Goal: Information Seeking & Learning: Learn about a topic

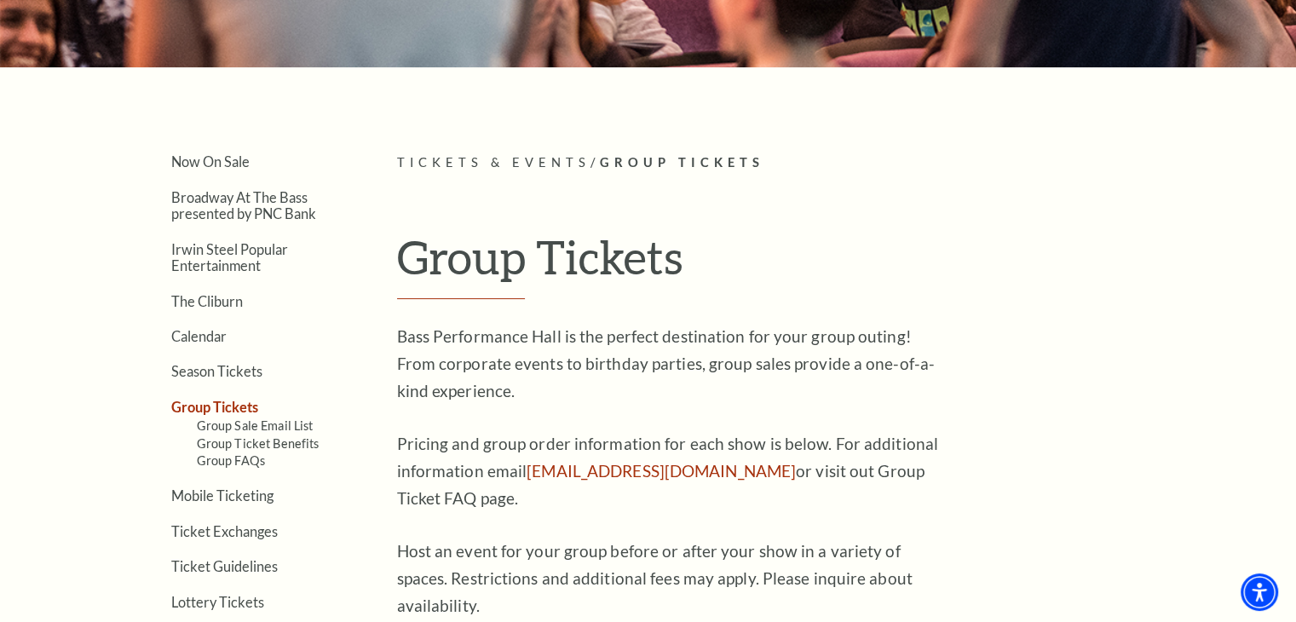
scroll to position [426, 0]
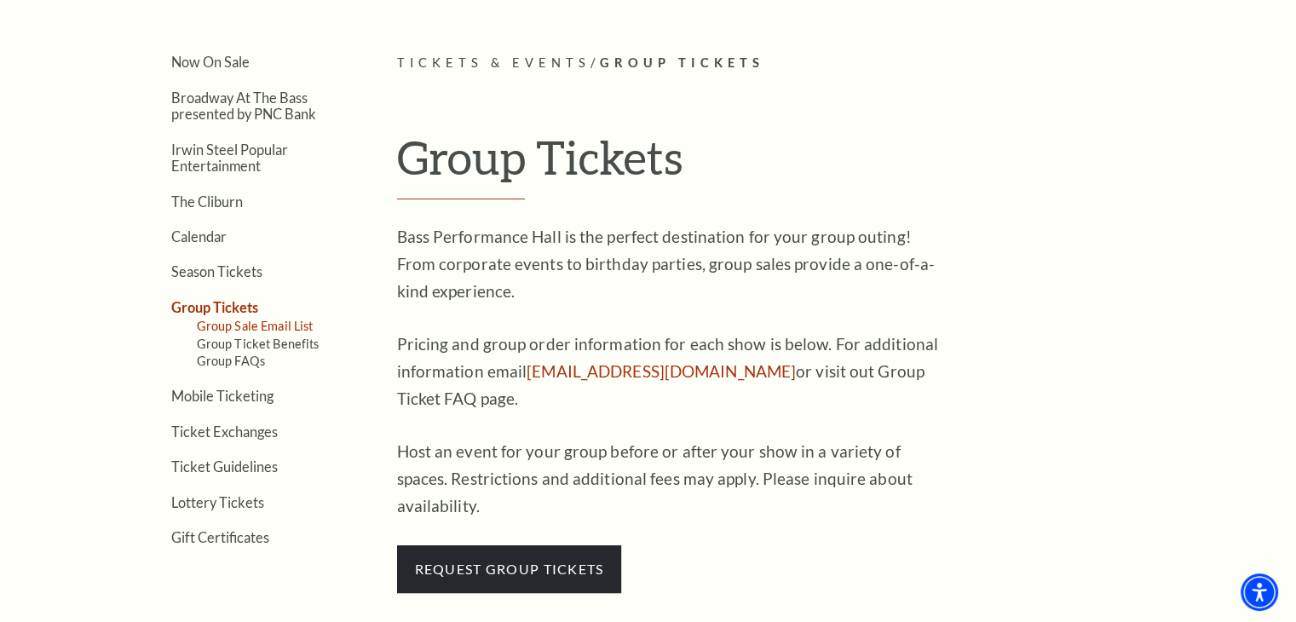
click at [287, 321] on link "Group Sale Email List" at bounding box center [255, 326] width 117 height 14
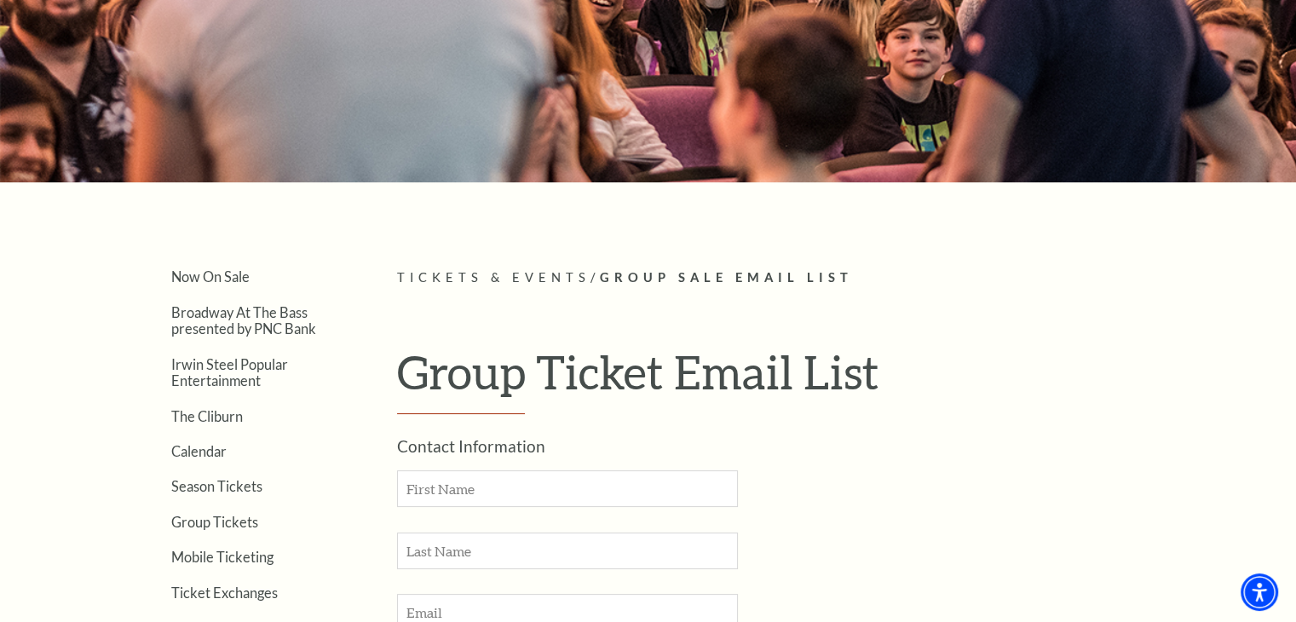
scroll to position [341, 0]
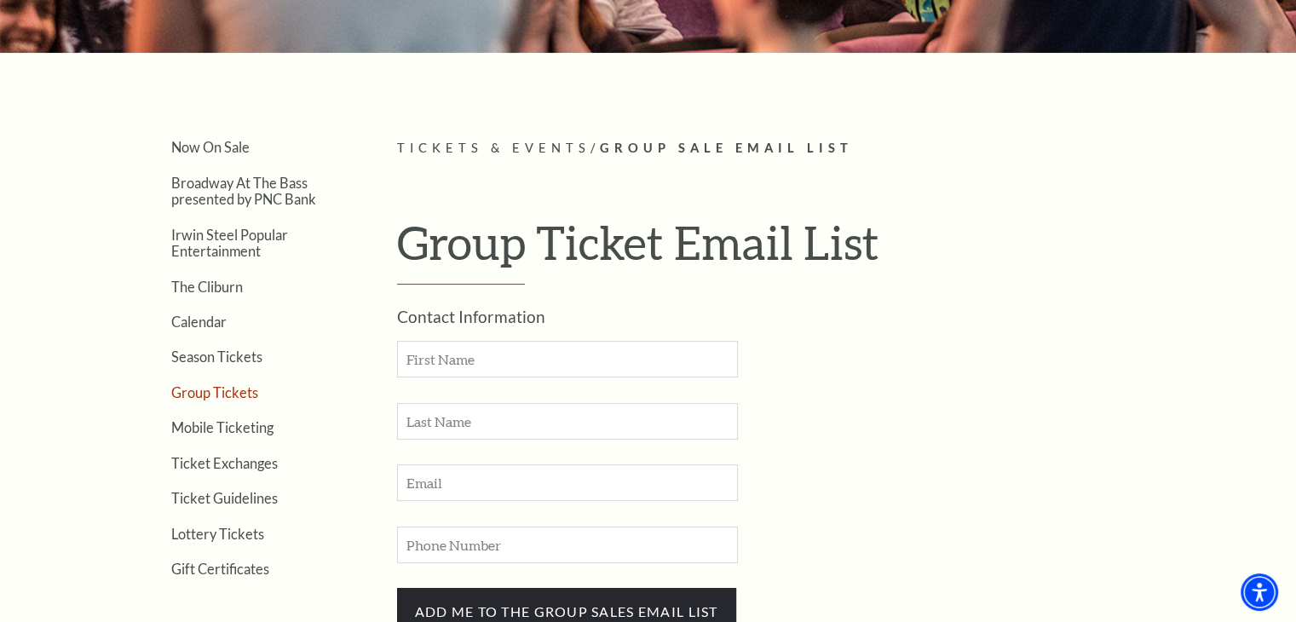
click at [218, 395] on link "Group Tickets" at bounding box center [214, 392] width 87 height 16
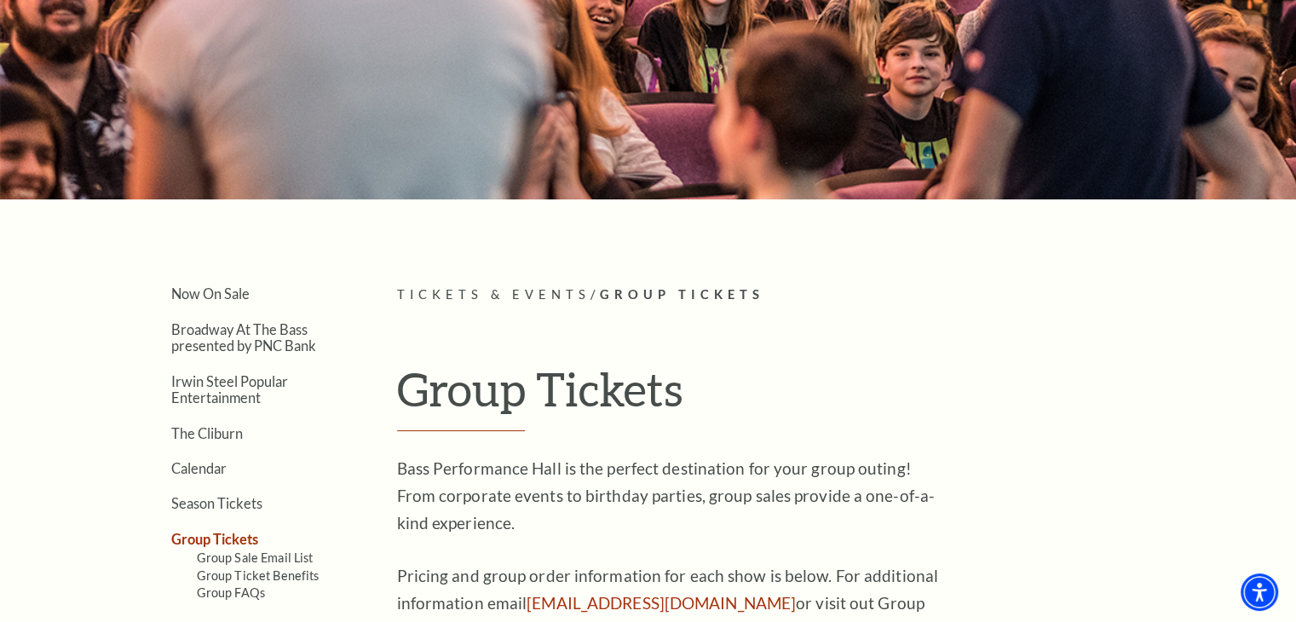
scroll to position [426, 0]
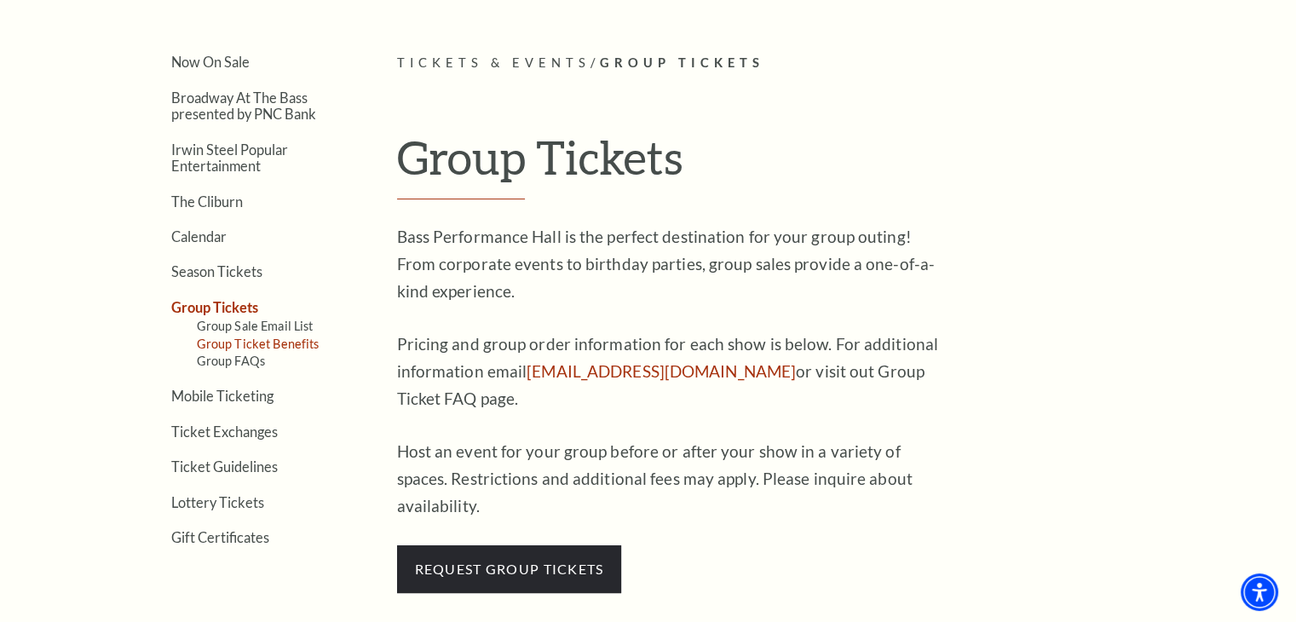
click at [288, 342] on link "Group Ticket Benefits" at bounding box center [258, 343] width 123 height 14
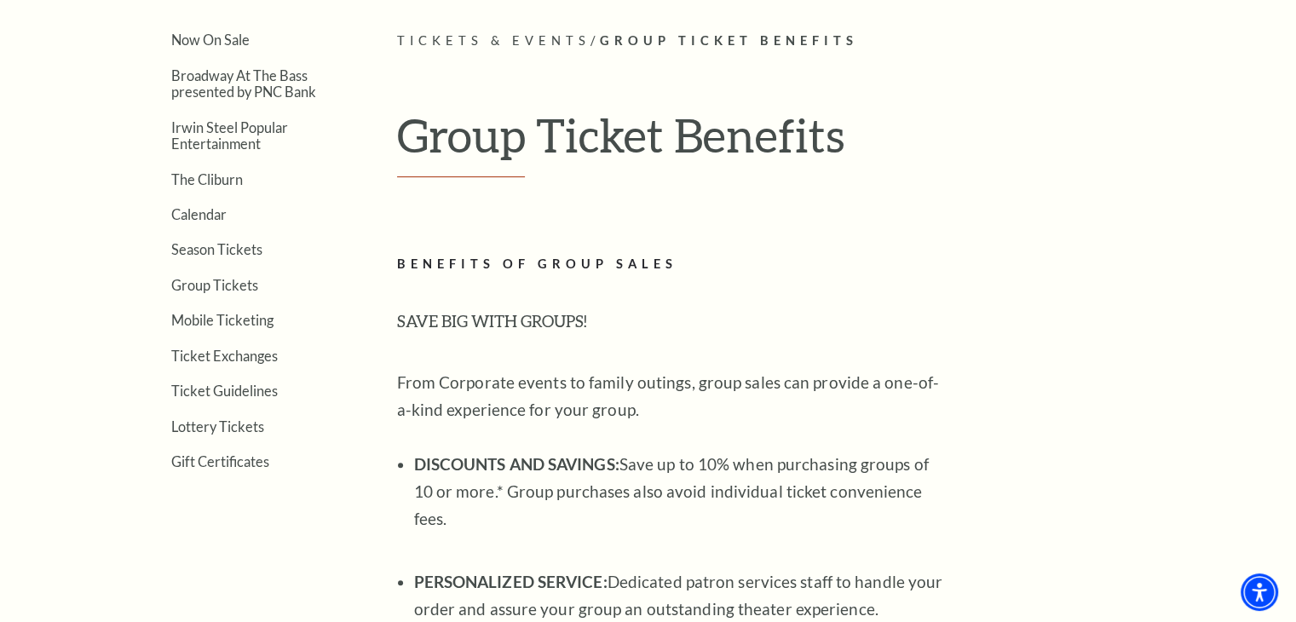
scroll to position [341, 0]
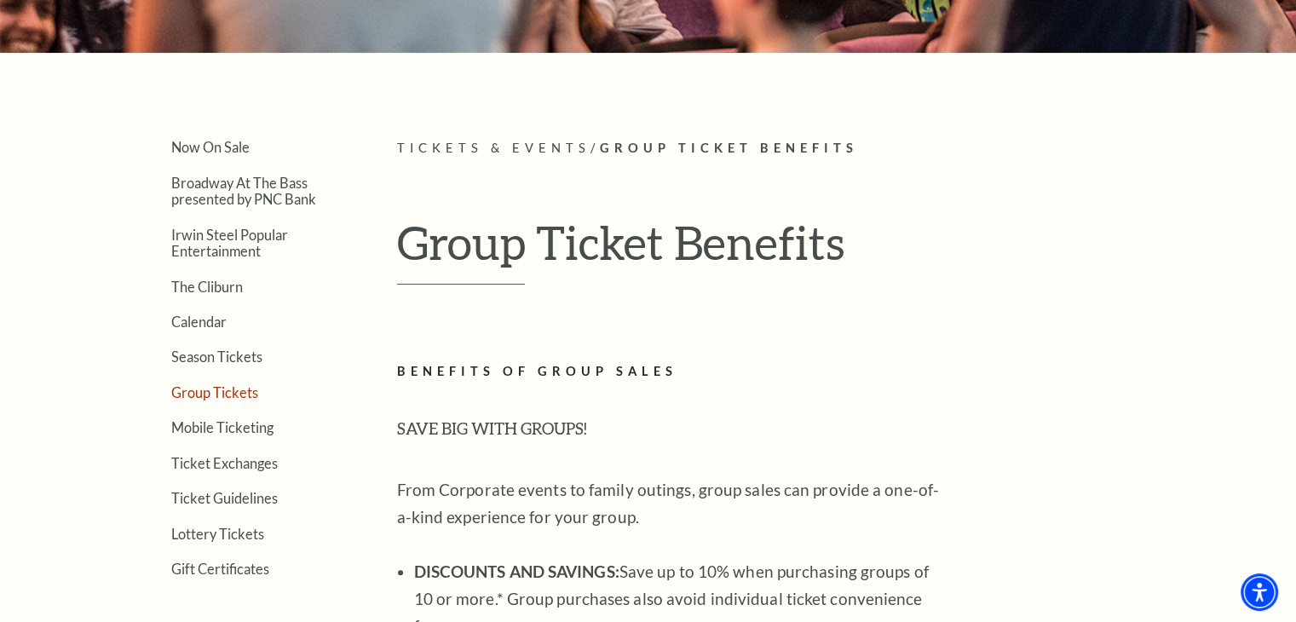
click at [239, 384] on link "Group Tickets" at bounding box center [214, 392] width 87 height 16
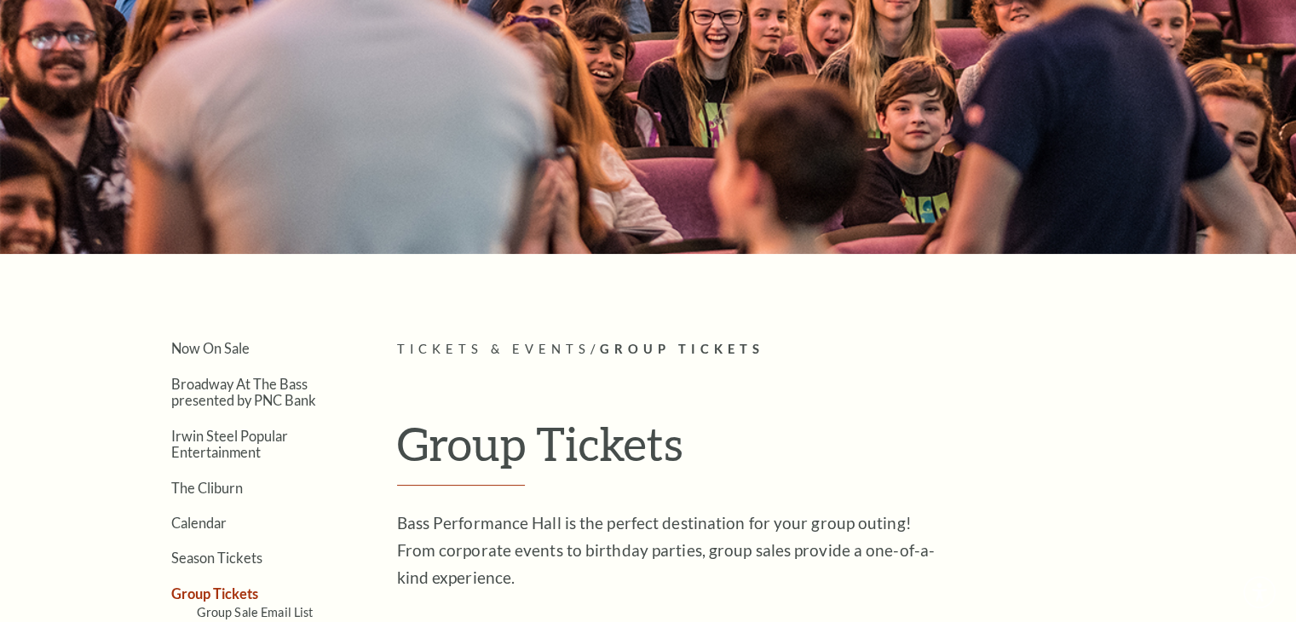
scroll to position [341, 0]
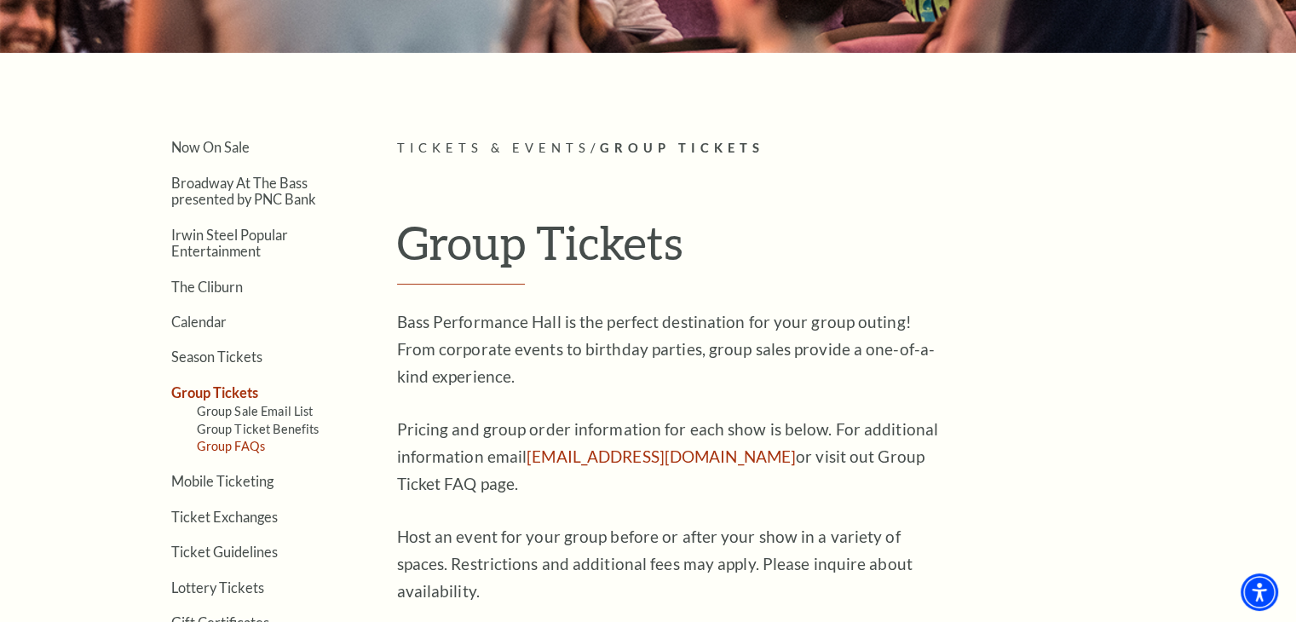
click at [253, 444] on link "Group FAQs" at bounding box center [231, 446] width 68 height 14
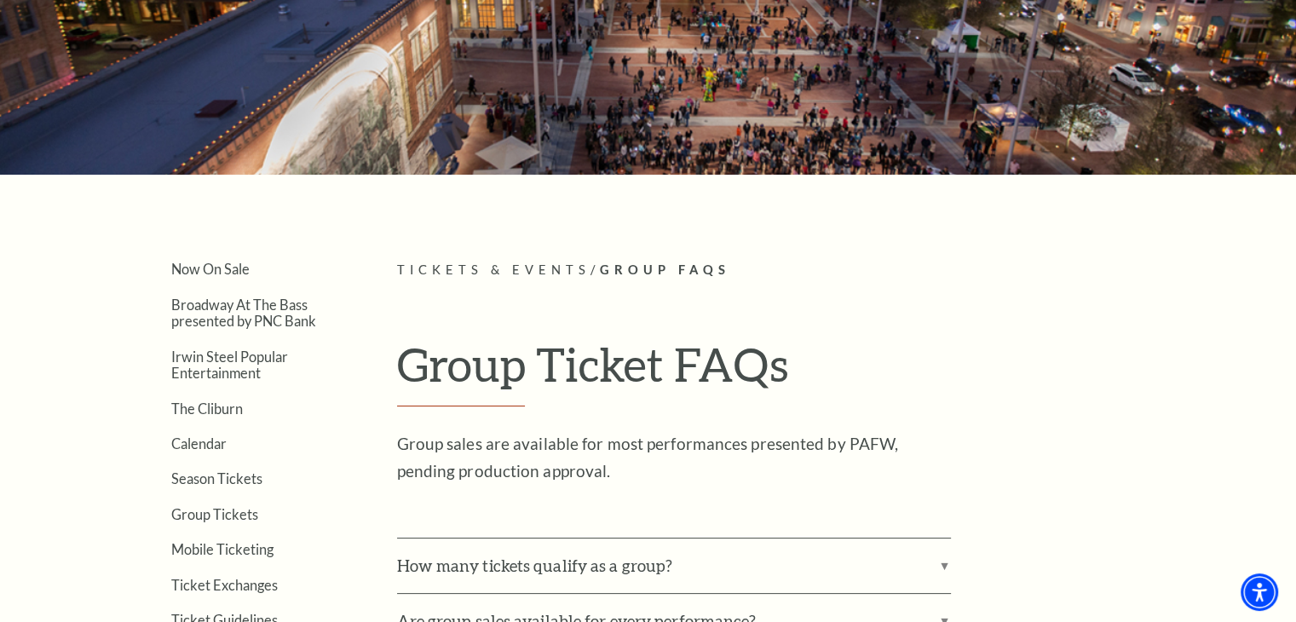
scroll to position [511, 0]
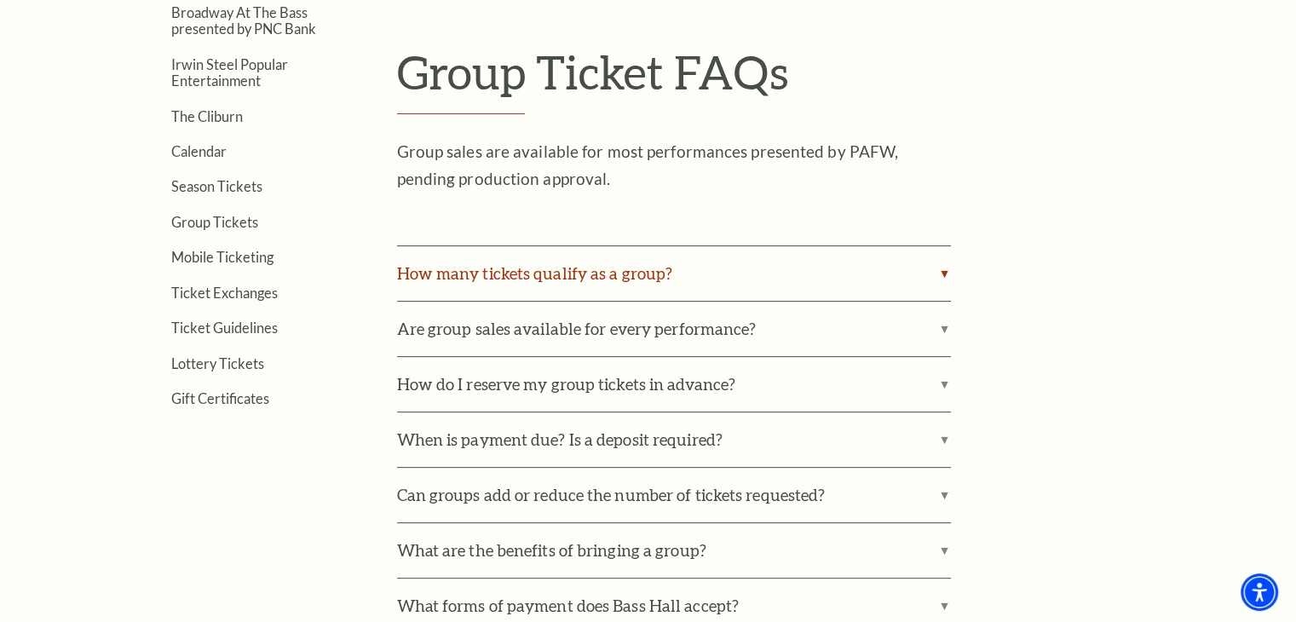
click at [652, 275] on label "How many tickets qualify as a group?" at bounding box center [674, 273] width 554 height 55
click at [0, 0] on input "How many tickets qualify as a group?" at bounding box center [0, 0] width 0 height 0
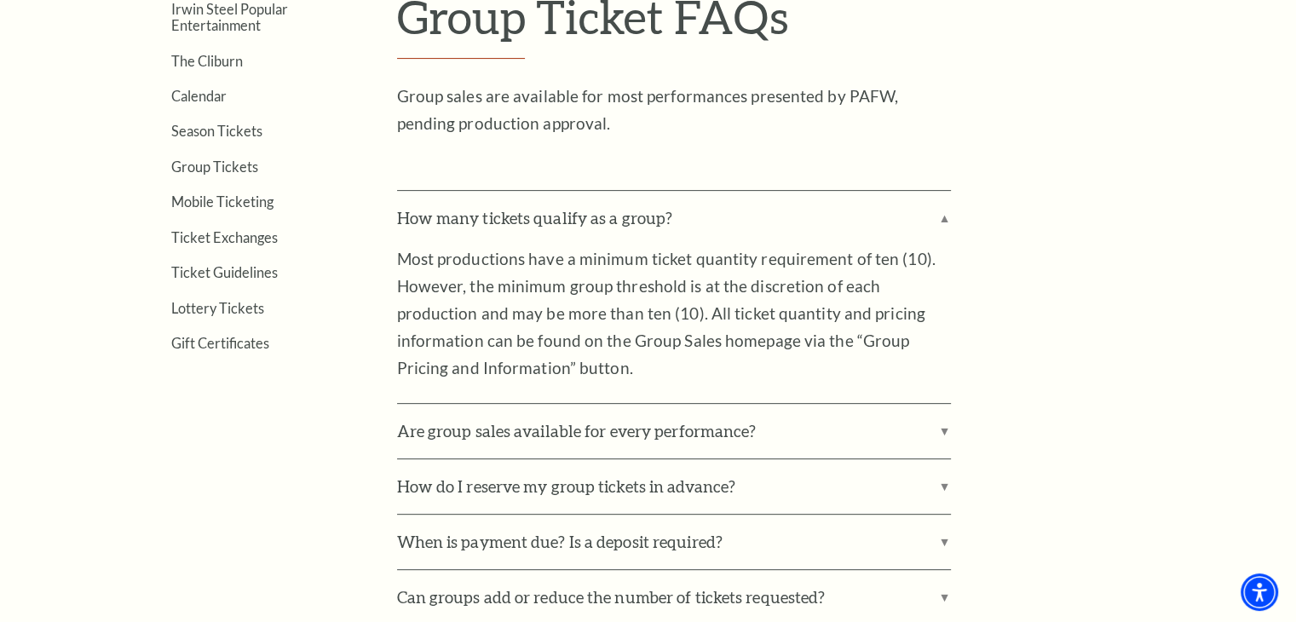
scroll to position [596, 0]
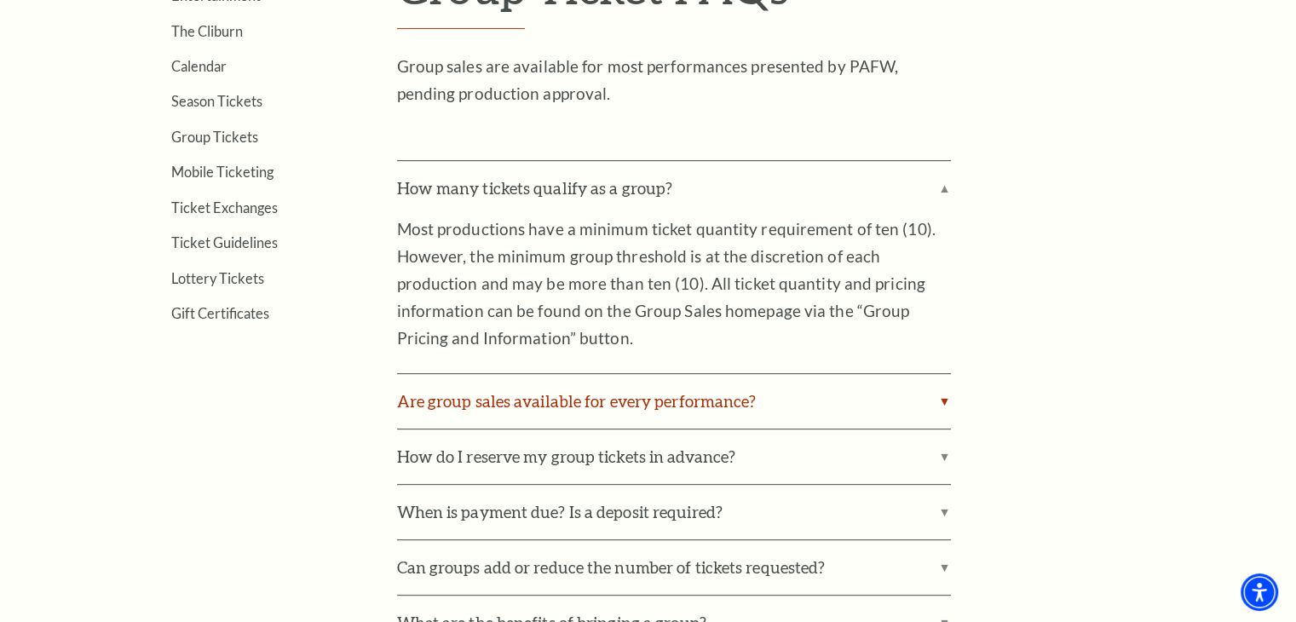
click at [794, 386] on label "Are group sales available for every performance?" at bounding box center [674, 401] width 554 height 55
click at [0, 0] on input "Are group sales available for every performance?" at bounding box center [0, 0] width 0 height 0
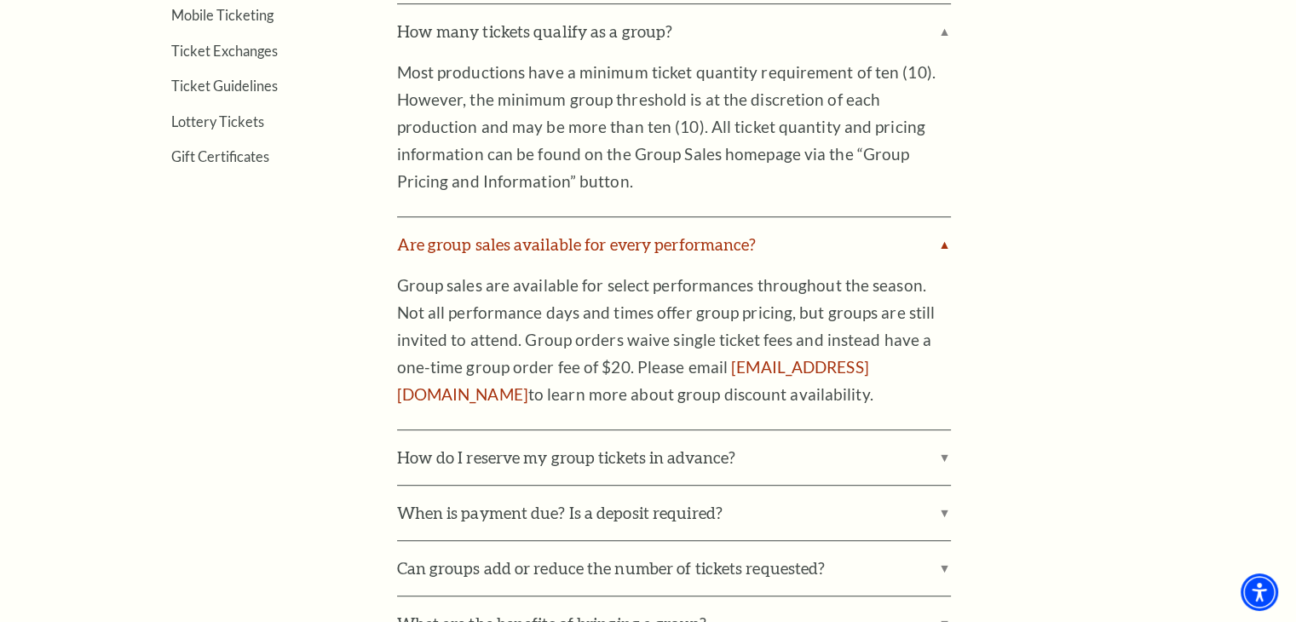
scroll to position [767, 0]
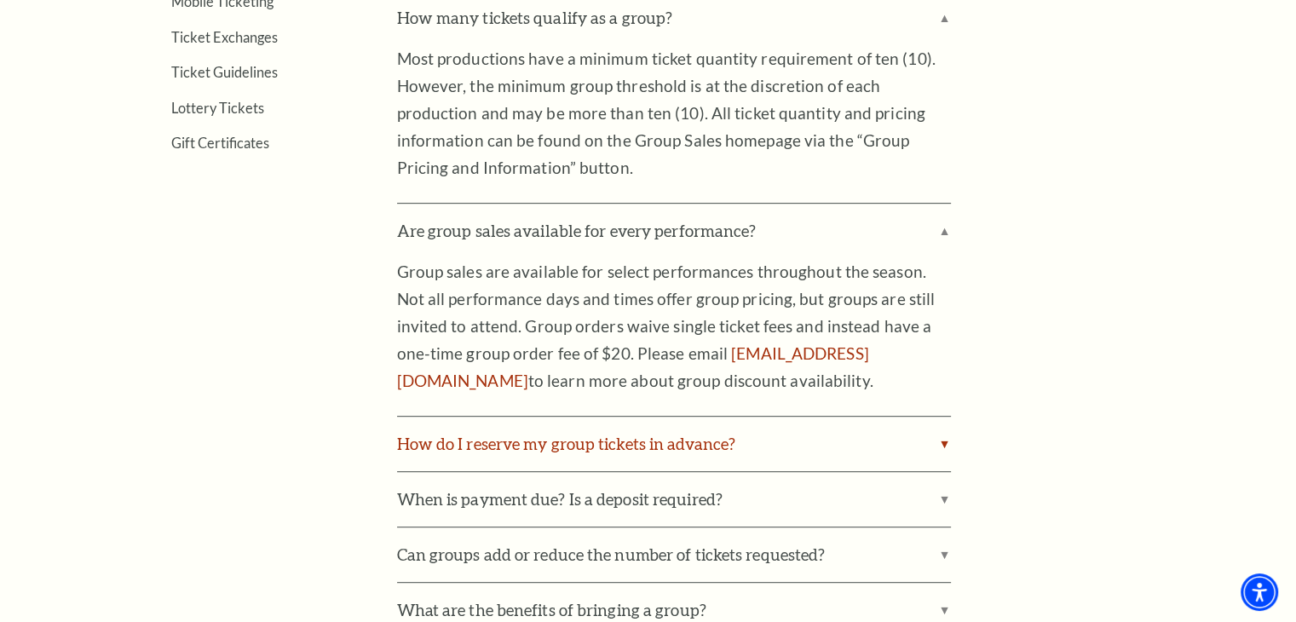
click at [790, 443] on label "How do I reserve my group tickets in advance?" at bounding box center [674, 444] width 554 height 55
click at [0, 0] on input "How do I reserve my group tickets in advance?" at bounding box center [0, 0] width 0 height 0
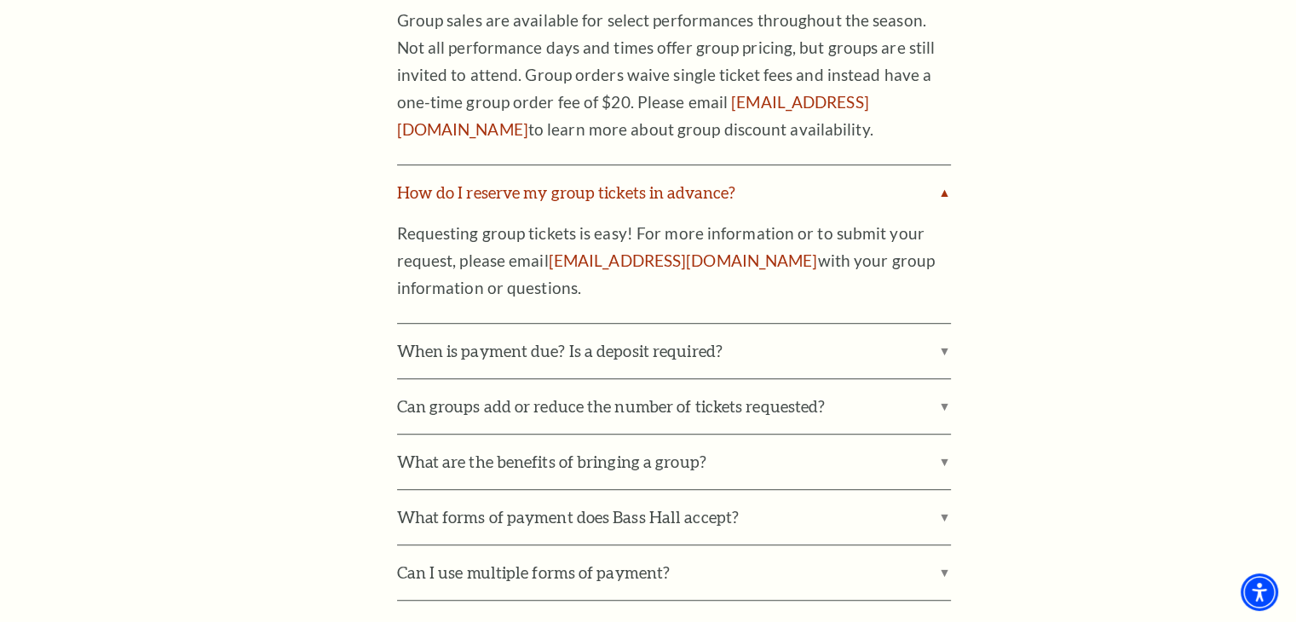
scroll to position [1022, 0]
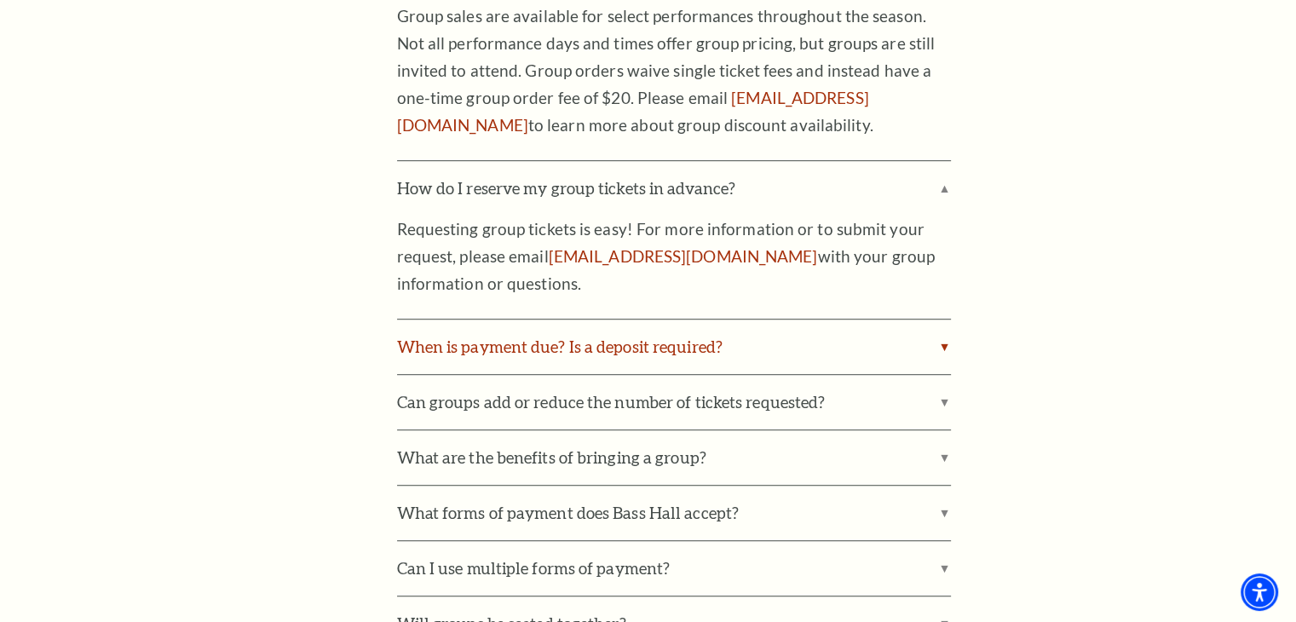
click at [801, 340] on label "When is payment due? Is a deposit required?" at bounding box center [674, 346] width 554 height 55
click at [0, 0] on input "When is payment due? Is a deposit required?" at bounding box center [0, 0] width 0 height 0
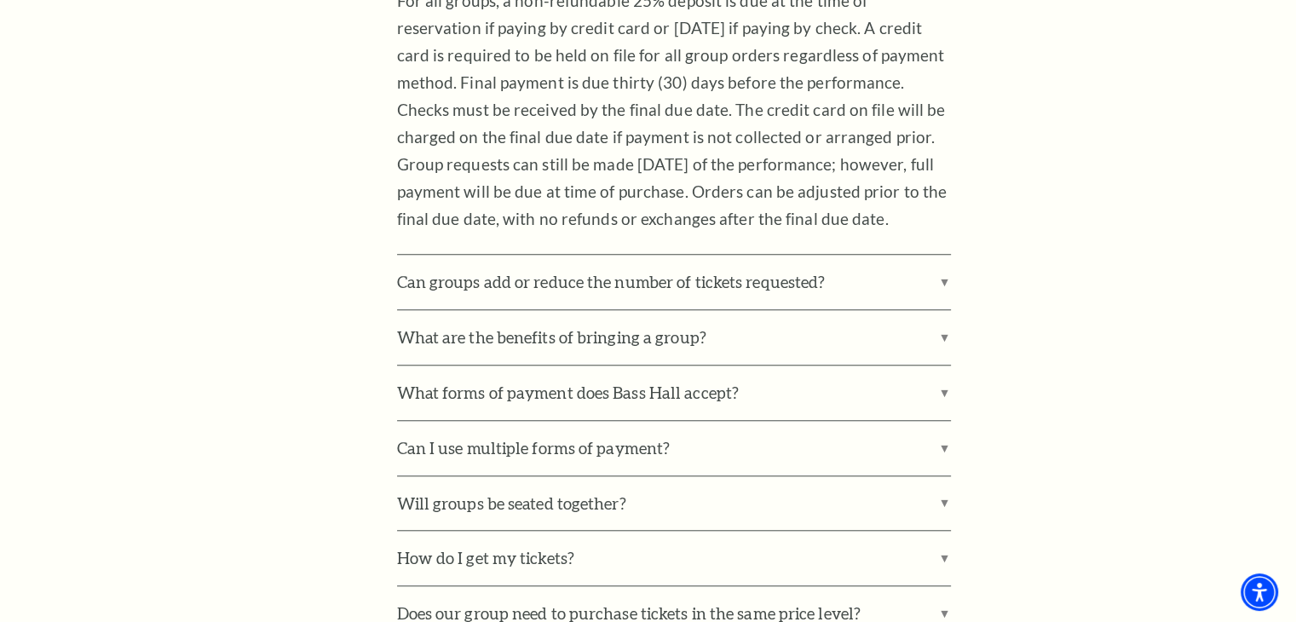
scroll to position [1448, 0]
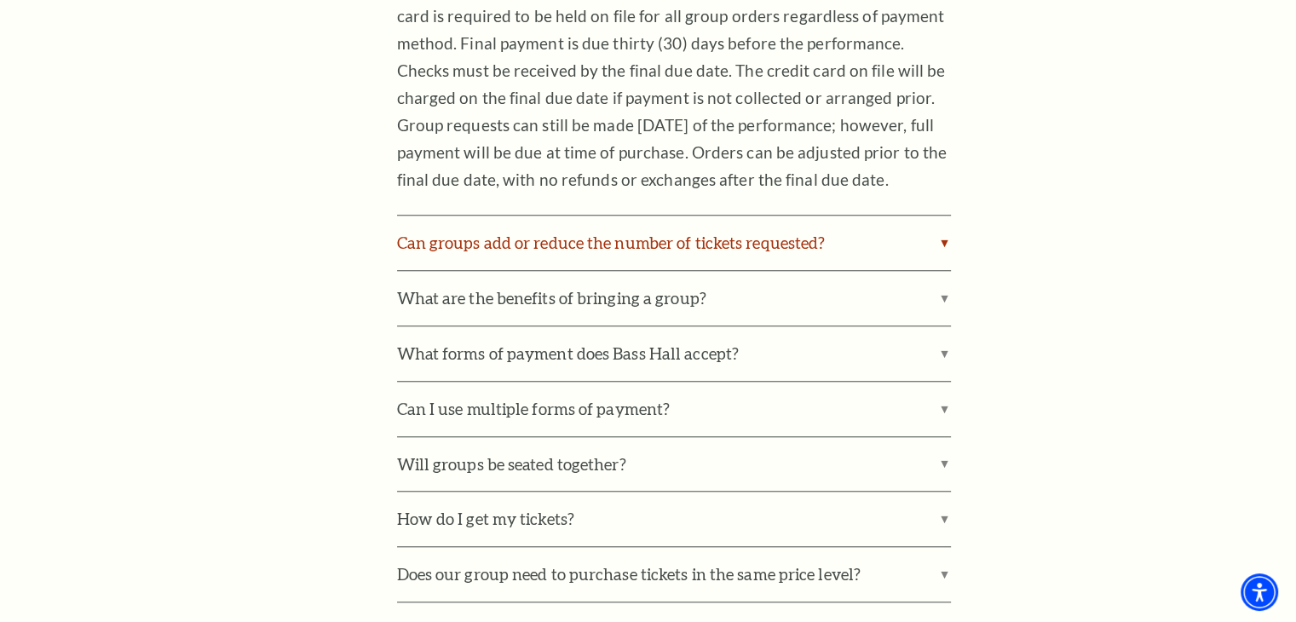
click at [807, 231] on label "Can groups add or reduce the number of tickets requested?" at bounding box center [674, 243] width 554 height 55
click at [0, 0] on input "Can groups add or reduce the number of tickets requested?" at bounding box center [0, 0] width 0 height 0
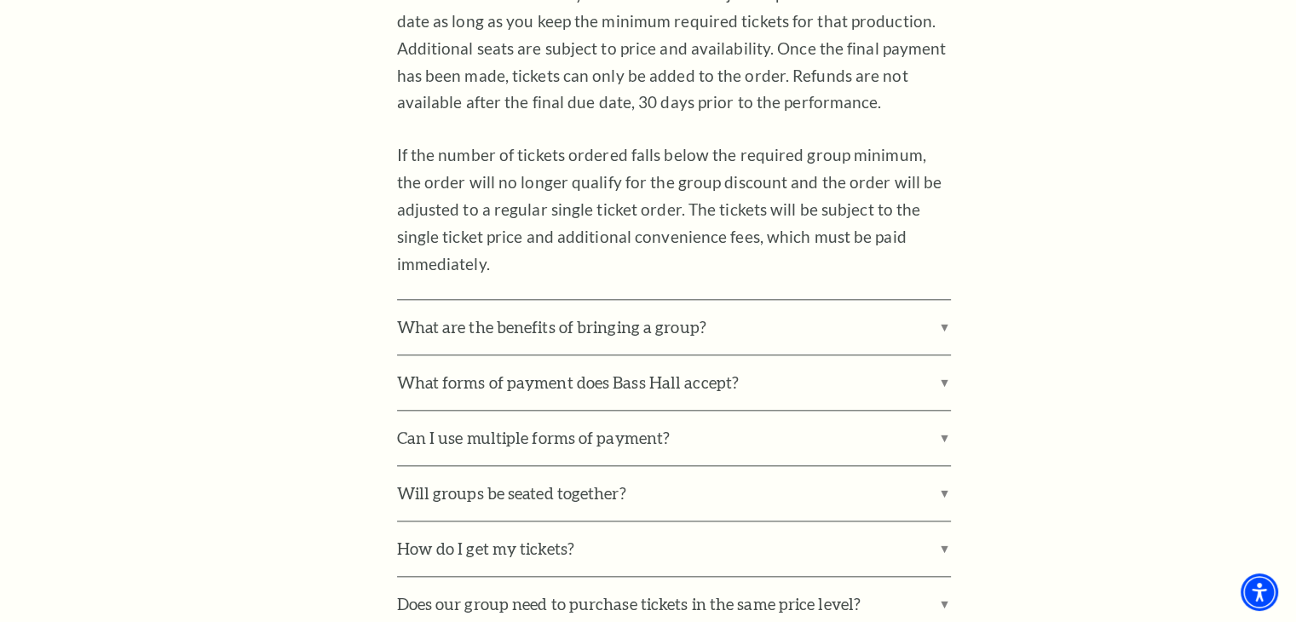
scroll to position [1789, 0]
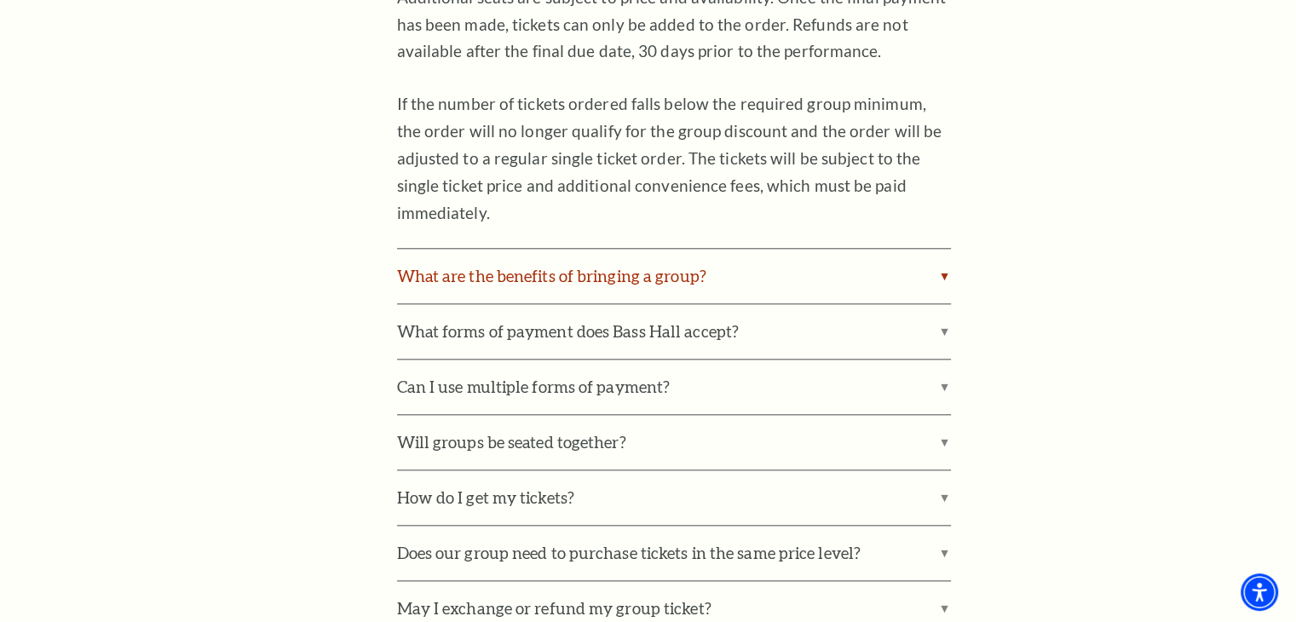
click at [784, 287] on label "What are the benefits of bringing a group?" at bounding box center [674, 276] width 554 height 55
click at [0, 0] on input "What are the benefits of bringing a group?" at bounding box center [0, 0] width 0 height 0
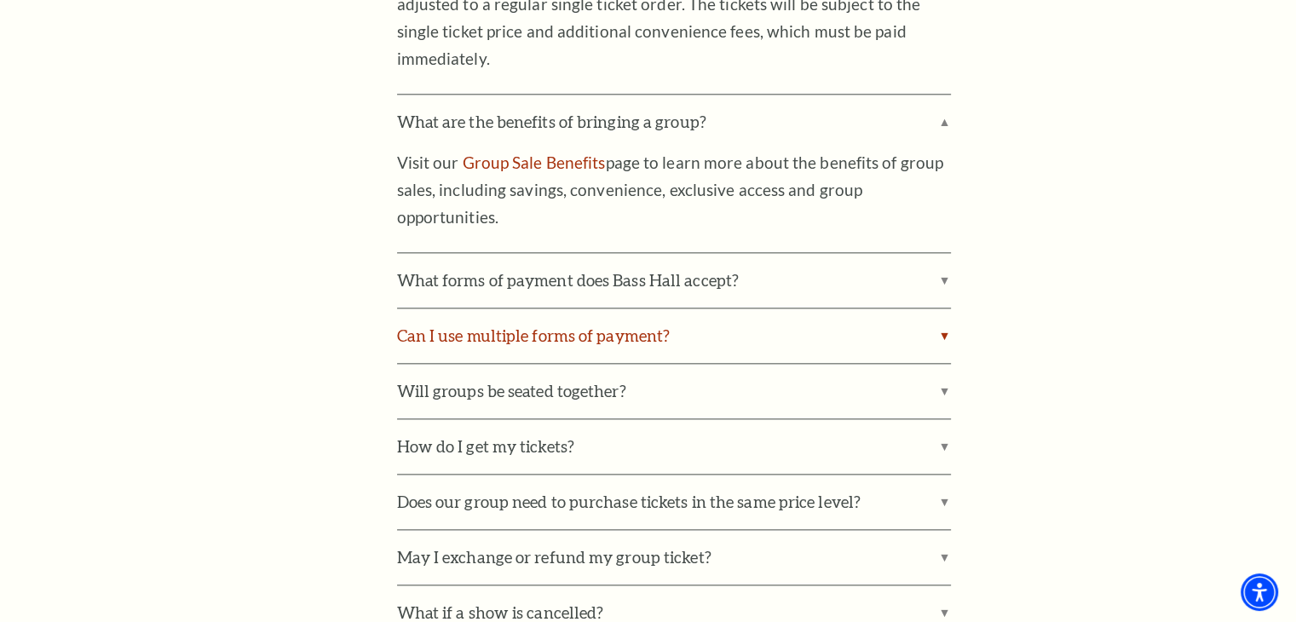
scroll to position [1959, 0]
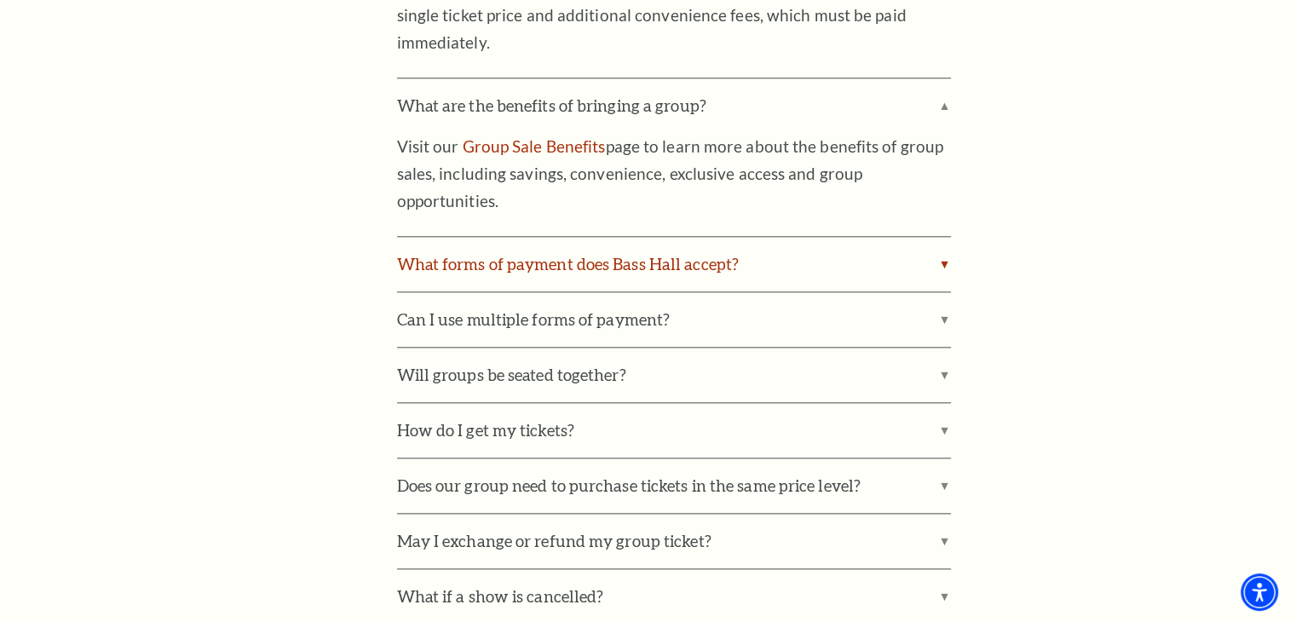
click at [790, 273] on label "What forms of payment does Bass Hall accept?" at bounding box center [674, 264] width 554 height 55
click at [0, 0] on input "What forms of payment does Bass Hall accept?" at bounding box center [0, 0] width 0 height 0
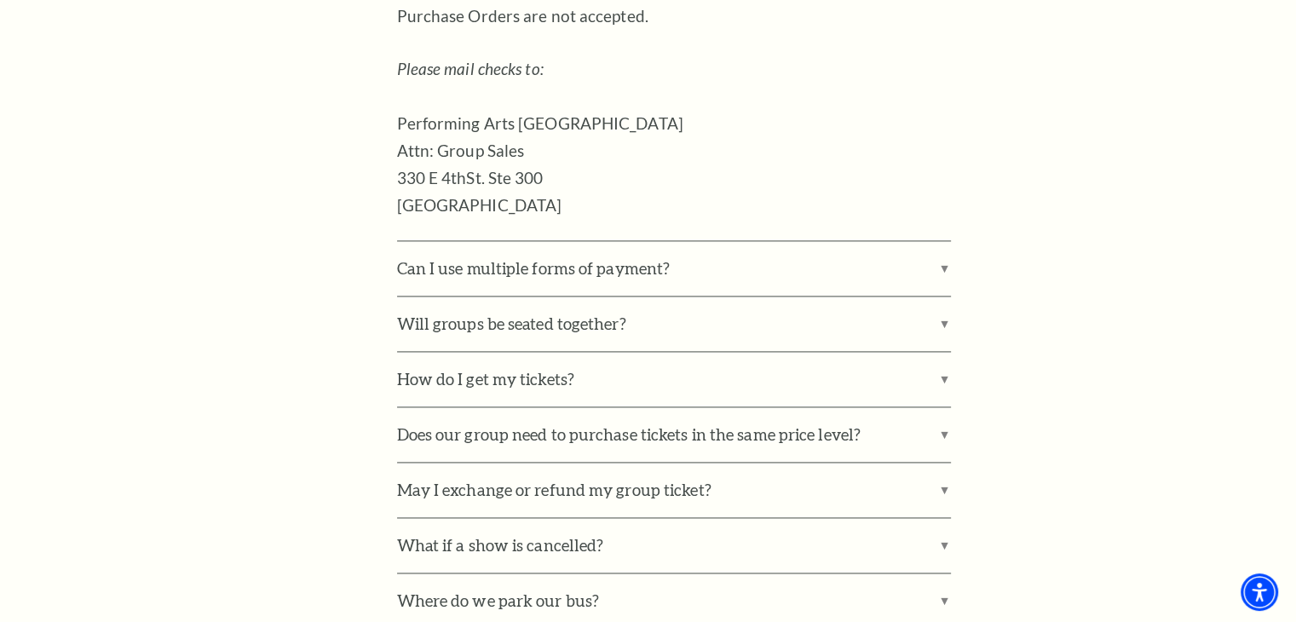
scroll to position [2385, 0]
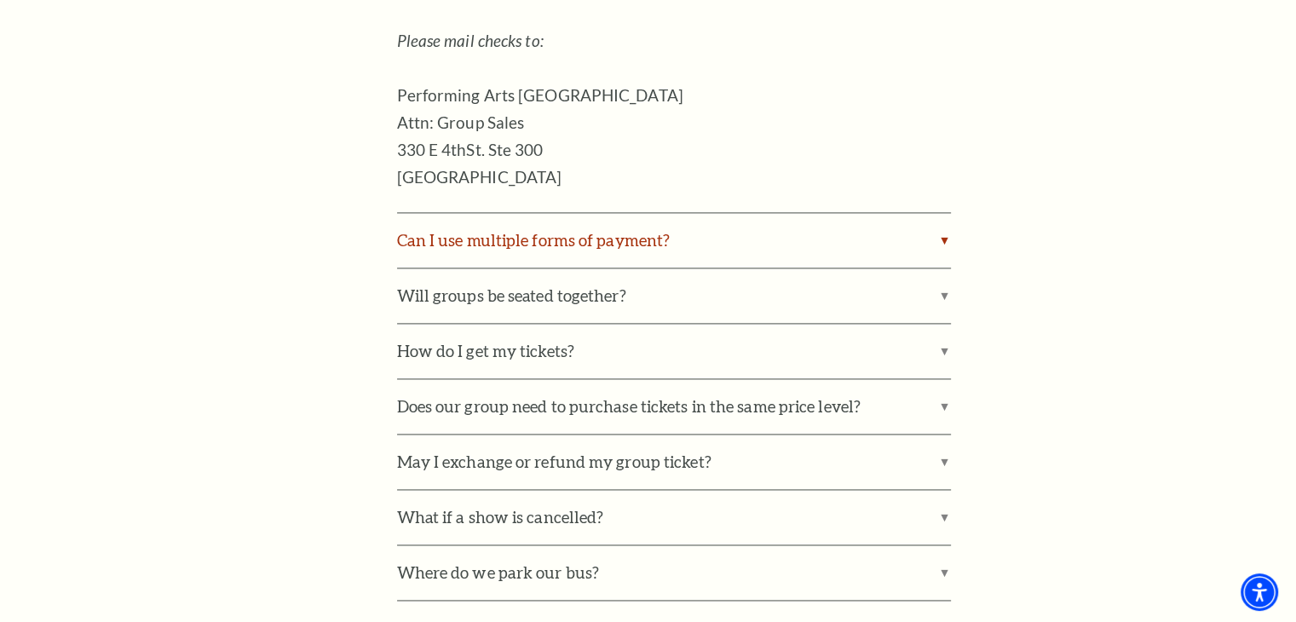
click at [811, 227] on label "Can I use multiple forms of payment?" at bounding box center [674, 240] width 554 height 55
click at [0, 0] on input "Can I use multiple forms of payment?" at bounding box center [0, 0] width 0 height 0
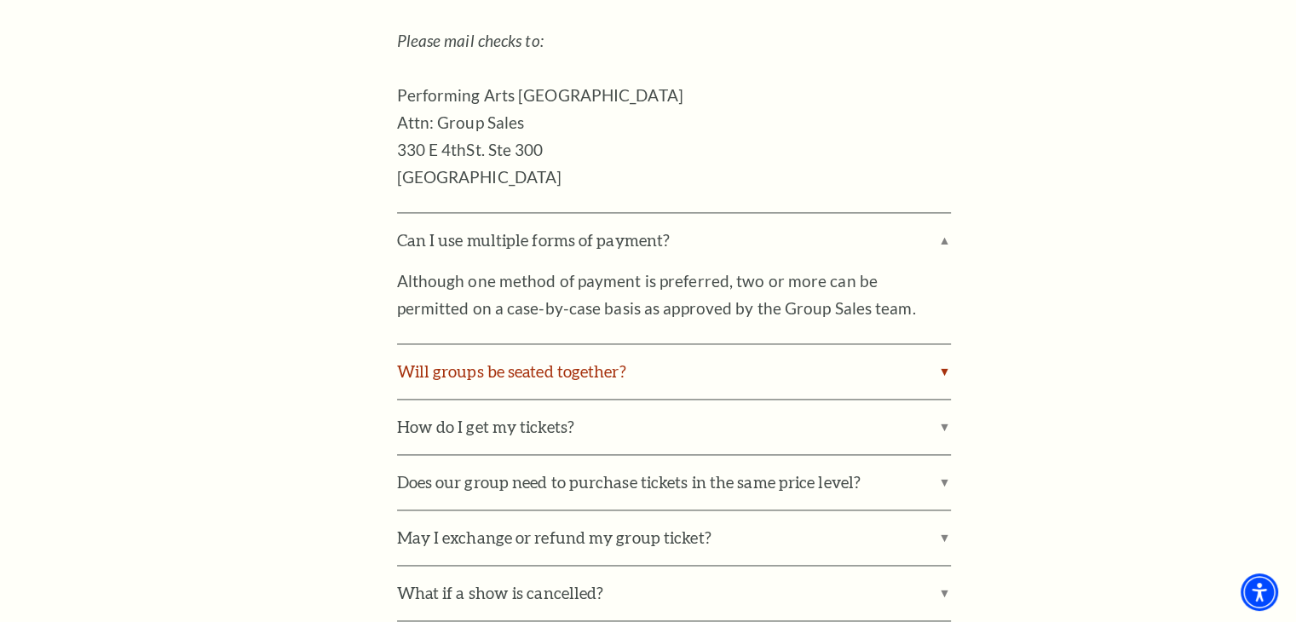
click at [783, 344] on label "Will groups be seated together?" at bounding box center [674, 371] width 554 height 55
click at [0, 0] on input "Will groups be seated together?" at bounding box center [0, 0] width 0 height 0
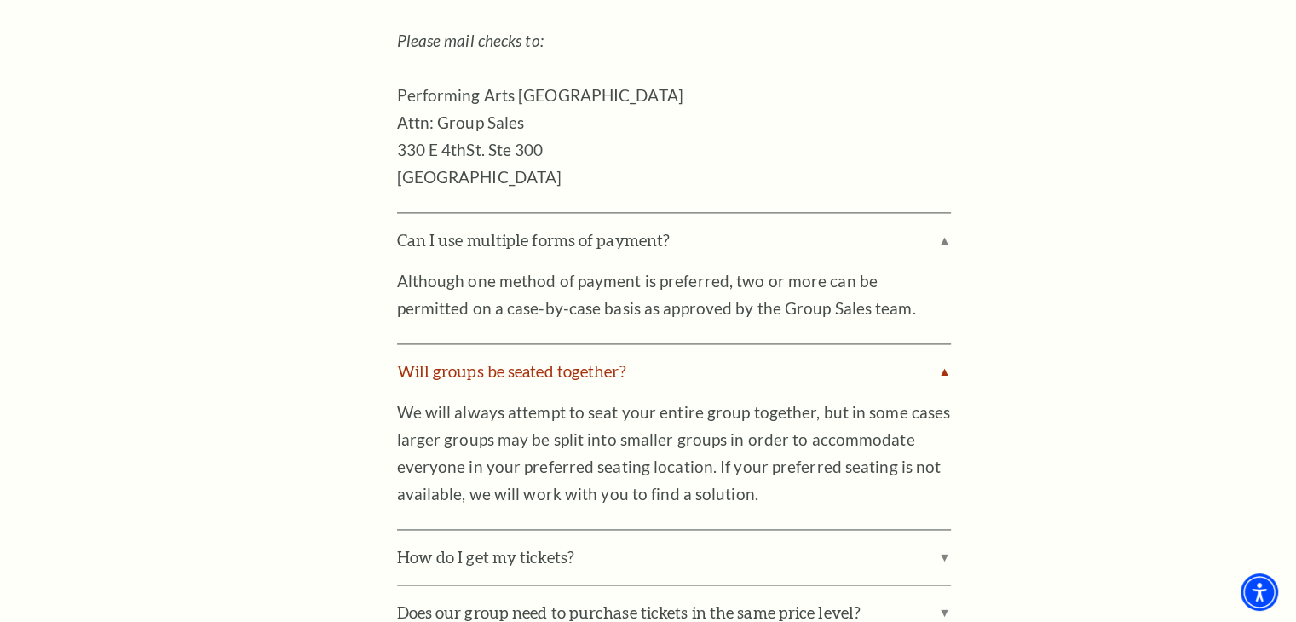
scroll to position [2726, 0]
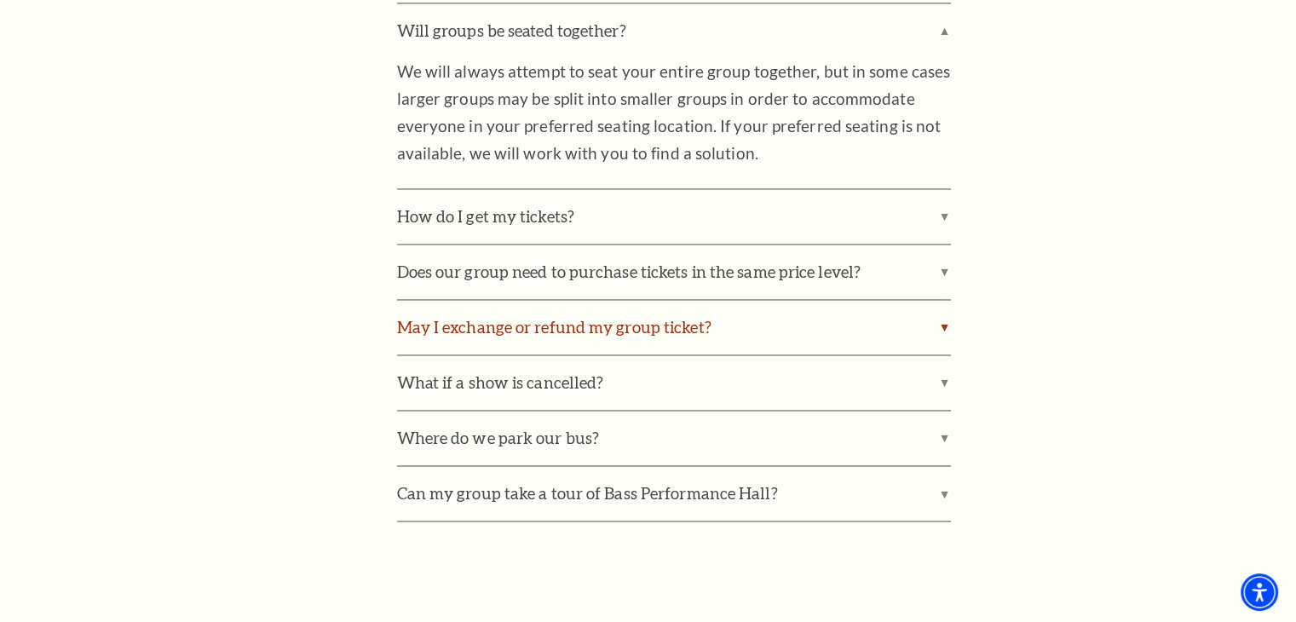
click at [658, 300] on label "May I exchange or refund my group ticket?" at bounding box center [674, 327] width 554 height 55
click at [0, 0] on input "May I exchange or refund my group ticket?" at bounding box center [0, 0] width 0 height 0
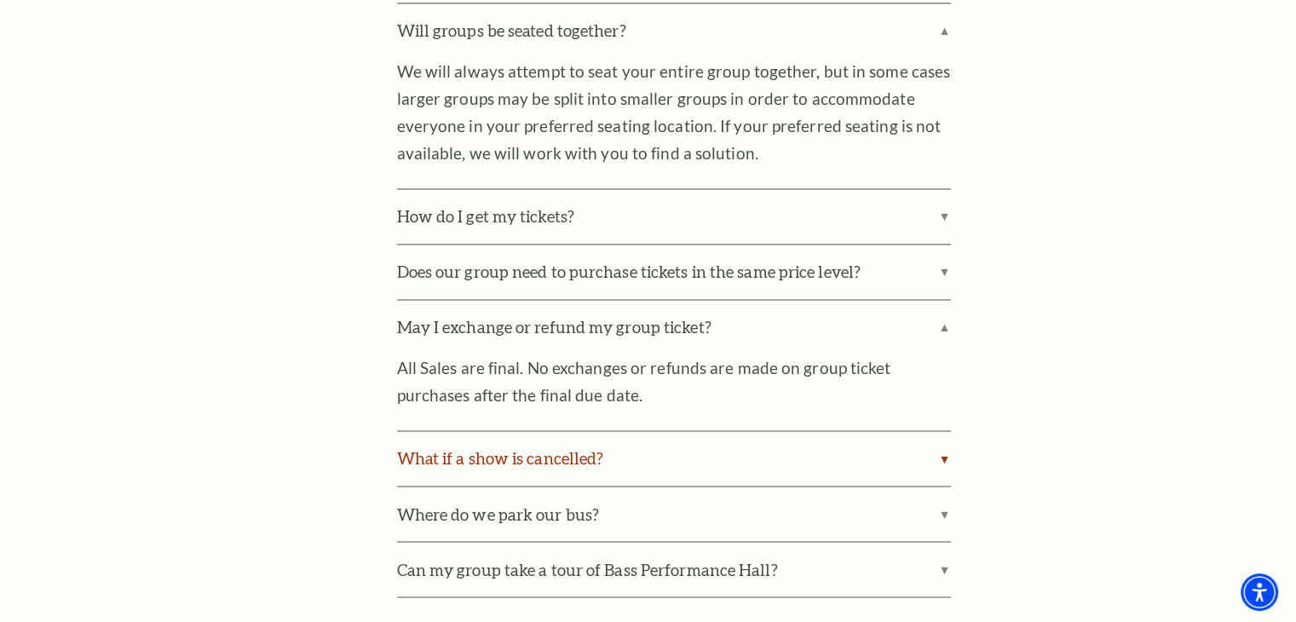
click at [668, 440] on label "What if a show is cancelled?" at bounding box center [674, 458] width 554 height 55
click at [0, 0] on input "What if a show is cancelled?" at bounding box center [0, 0] width 0 height 0
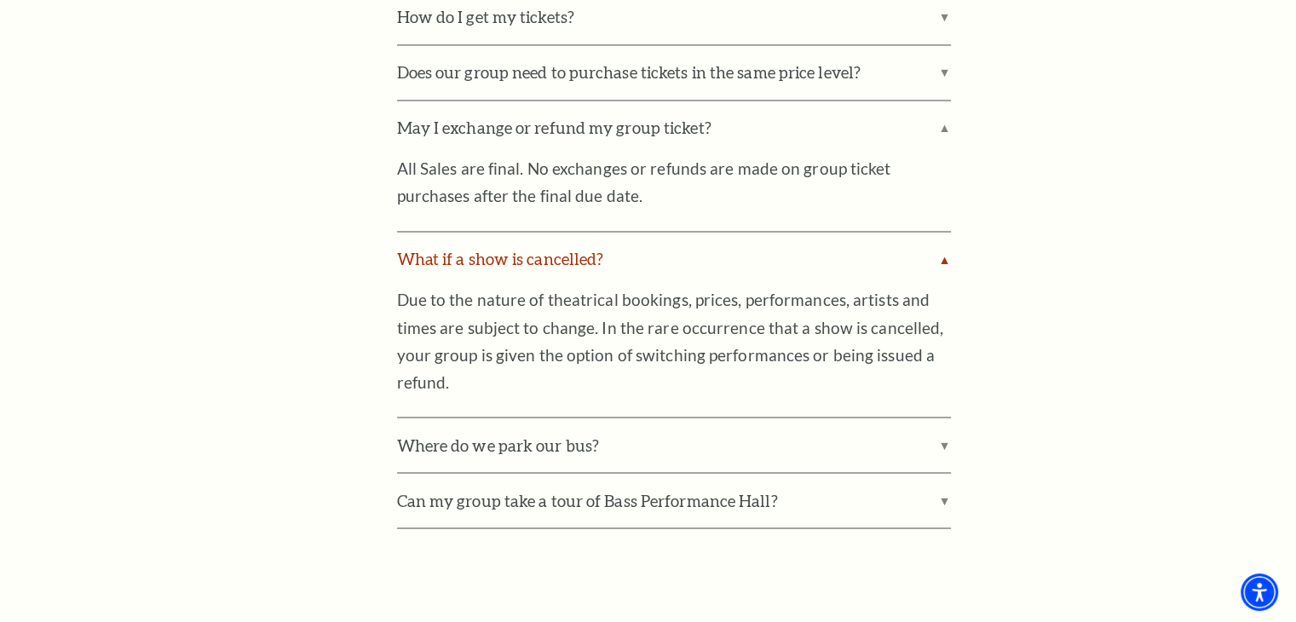
scroll to position [2981, 0]
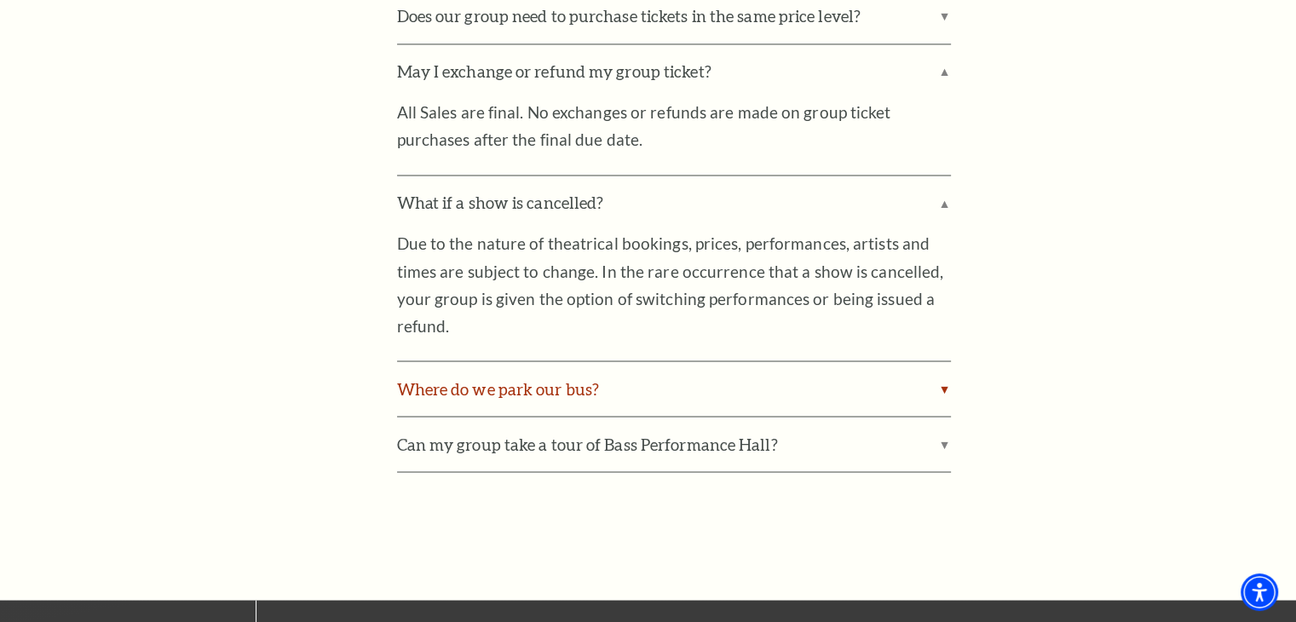
click at [645, 361] on label "Where do we park our bus?" at bounding box center [674, 388] width 554 height 55
click at [0, 0] on input "Where do we park our bus?" at bounding box center [0, 0] width 0 height 0
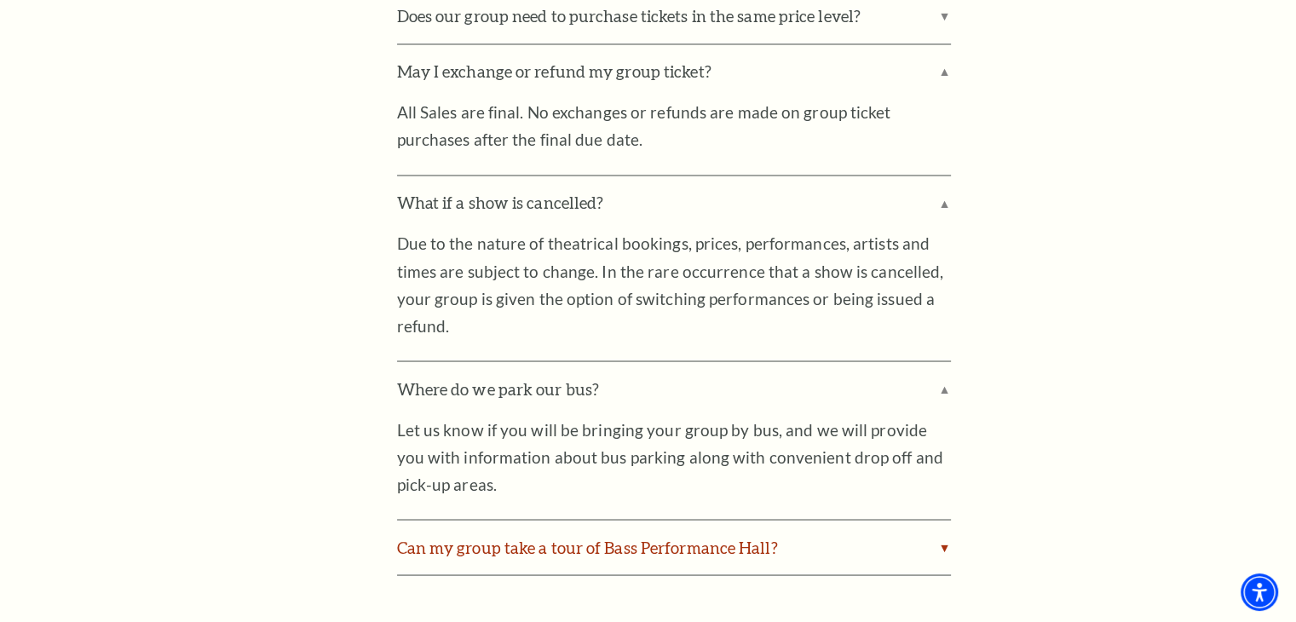
click at [740, 520] on label "Can my group take a tour of Bass Performance Hall?" at bounding box center [674, 547] width 554 height 55
click at [0, 0] on input "Can my group take a tour of Bass Performance Hall?" at bounding box center [0, 0] width 0 height 0
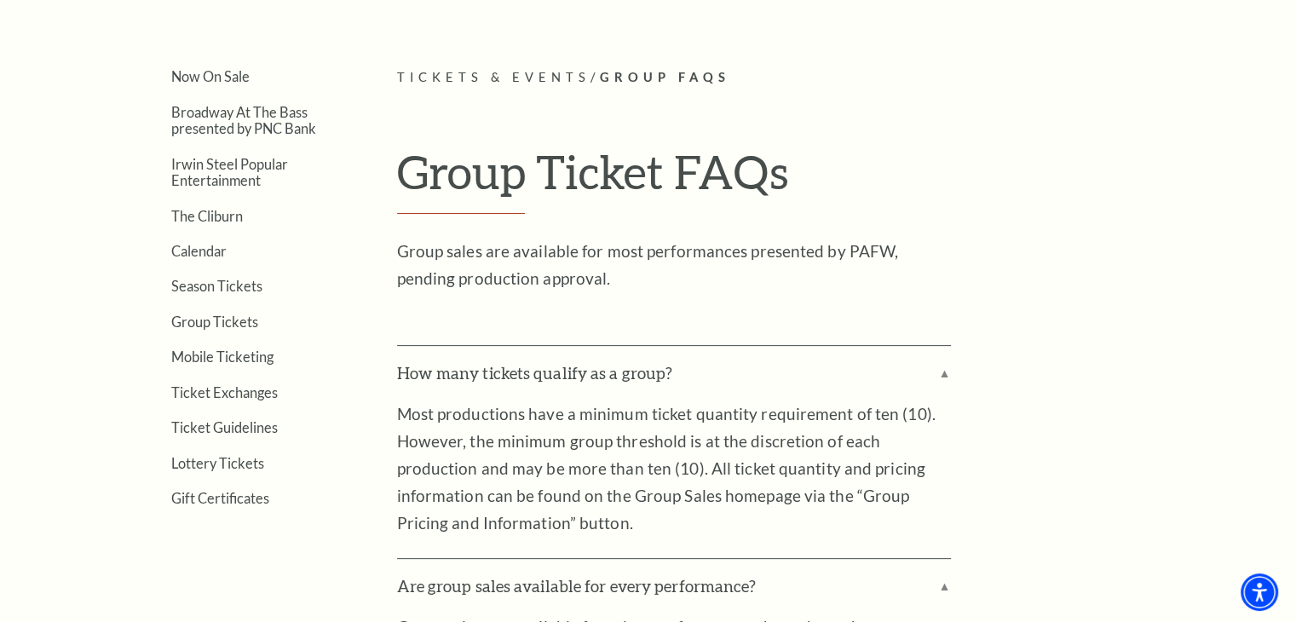
scroll to position [256, 0]
